Goal: Task Accomplishment & Management: Use online tool/utility

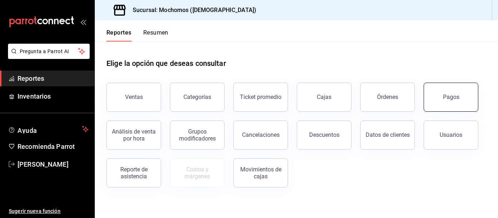
click at [473, 98] on button "Pagos" at bounding box center [451, 97] width 55 height 29
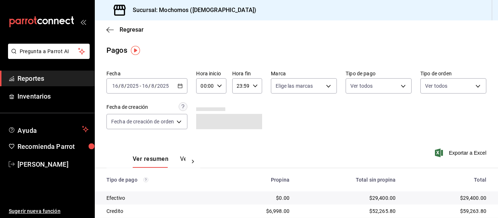
click at [219, 88] on icon "button" at bounding box center [219, 85] width 5 height 5
click at [206, 117] on span "05" at bounding box center [204, 119] width 3 height 6
type input "05:00"
click at [323, 111] on div at bounding box center [249, 109] width 498 height 218
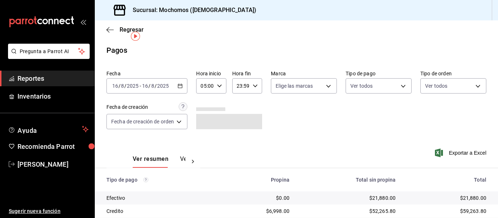
scroll to position [36, 0]
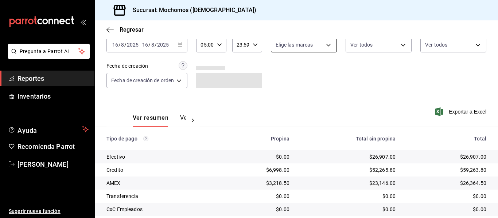
scroll to position [73, 0]
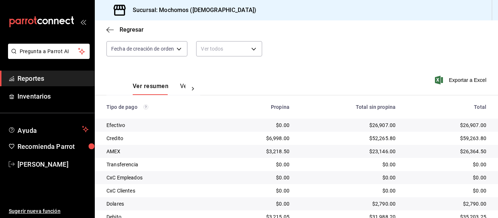
click at [302, 16] on div "Sucursal: Mochomos ([DEMOGRAPHIC_DATA])" at bounding box center [296, 10] width 403 height 20
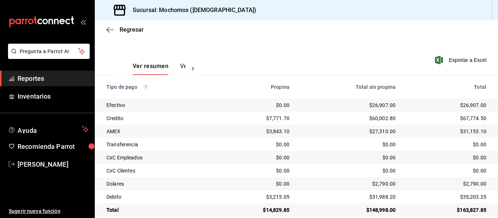
scroll to position [104, 0]
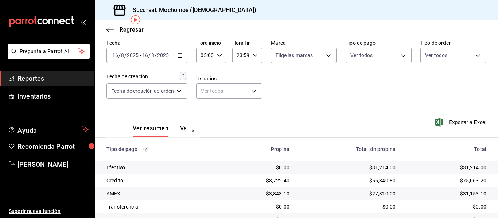
scroll to position [67, 0]
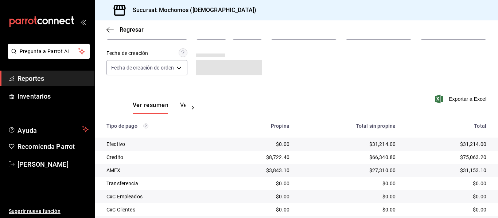
scroll to position [104, 0]
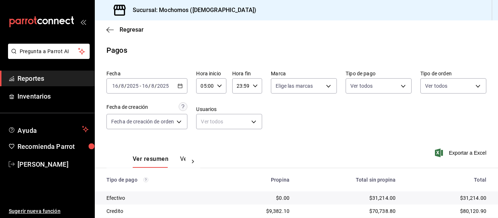
scroll to position [104, 0]
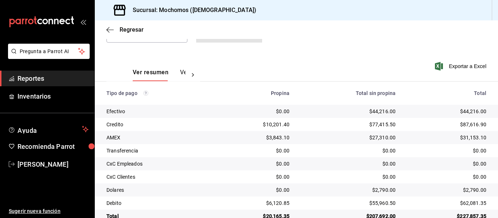
scroll to position [104, 0]
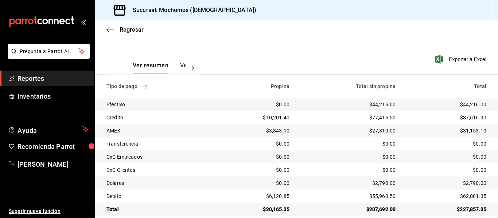
scroll to position [104, 0]
